Goal: Find specific page/section: Find specific page/section

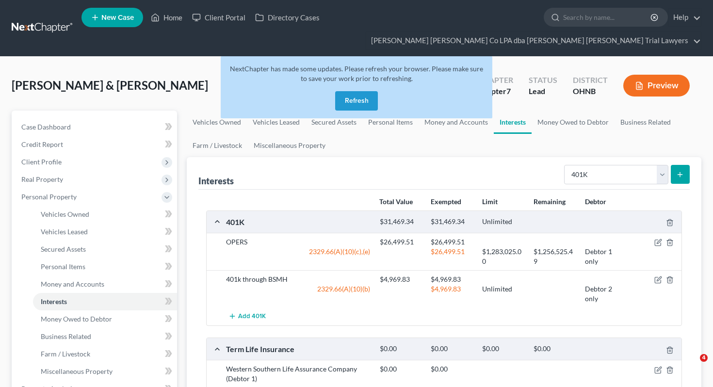
select select "401k"
click at [357, 91] on button "Refresh" at bounding box center [356, 100] width 43 height 19
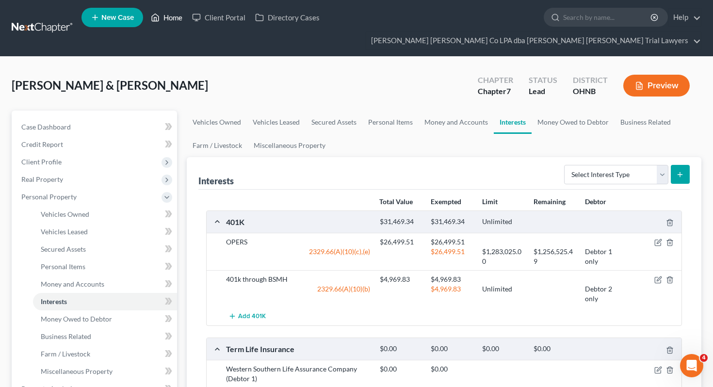
click at [163, 21] on link "Home" at bounding box center [166, 17] width 41 height 17
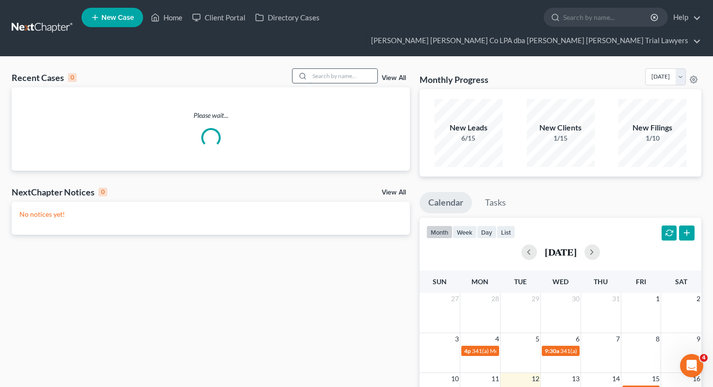
click at [321, 69] on input "search" at bounding box center [344, 76] width 68 height 14
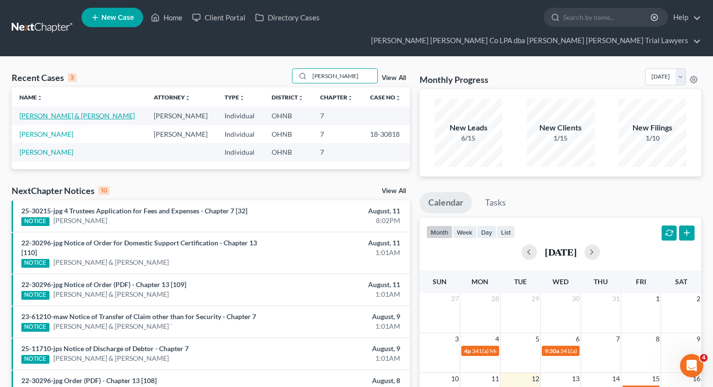
type input "[PERSON_NAME]"
click at [72, 112] on link "[PERSON_NAME] & [PERSON_NAME]" at bounding box center [76, 116] width 115 height 8
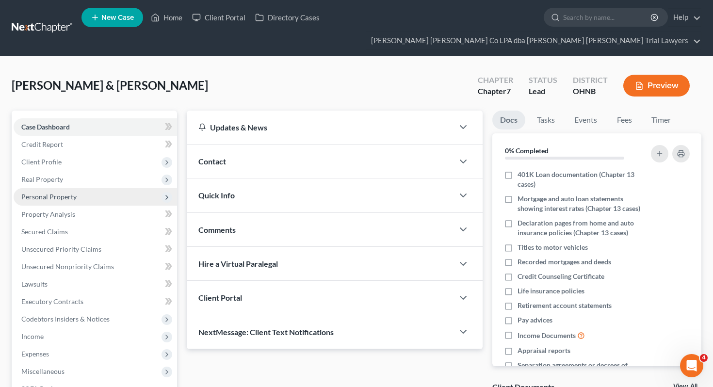
click at [119, 188] on span "Personal Property" at bounding box center [95, 196] width 163 height 17
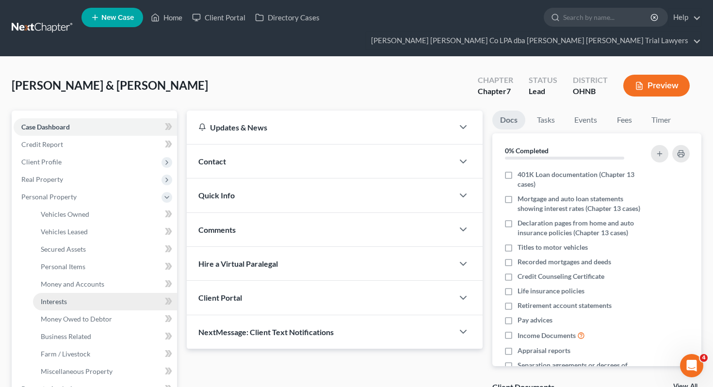
click at [110, 293] on link "Interests" at bounding box center [105, 301] width 144 height 17
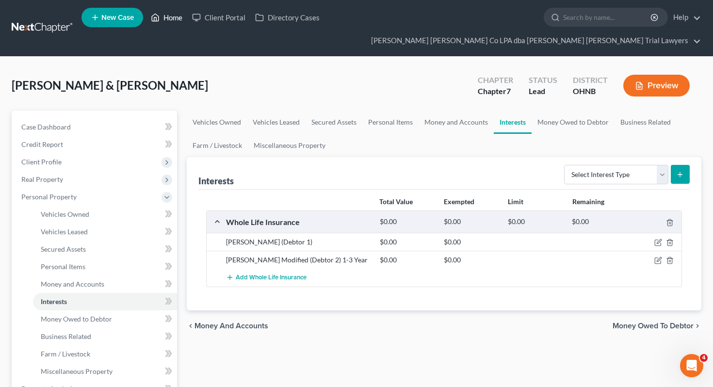
click at [160, 22] on icon at bounding box center [155, 18] width 9 height 12
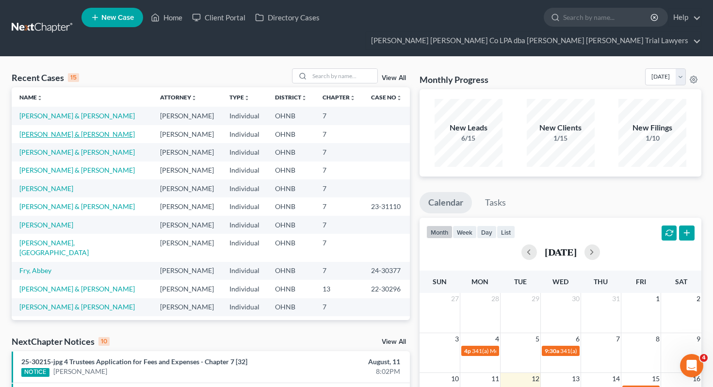
click at [82, 130] on link "[PERSON_NAME] & [PERSON_NAME]" at bounding box center [76, 134] width 115 height 8
